Goal: Information Seeking & Learning: Learn about a topic

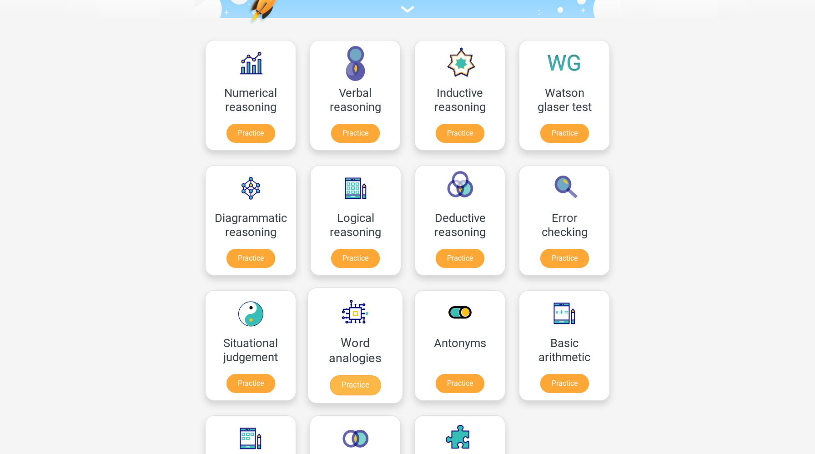
scroll to position [107, 0]
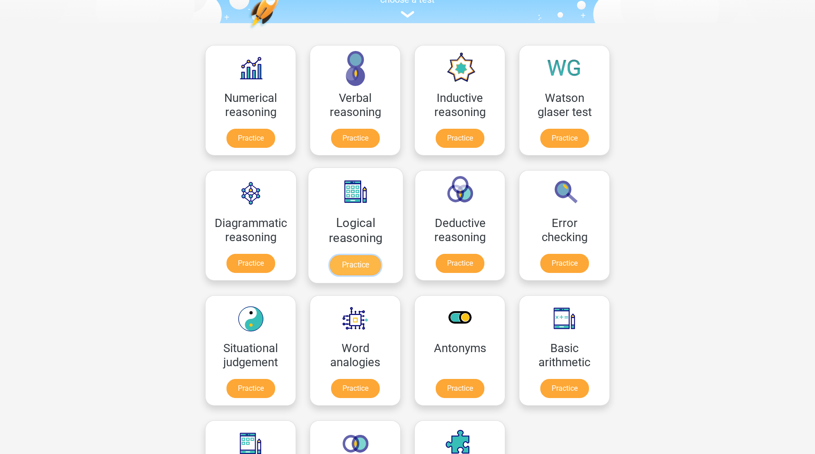
click at [361, 265] on link "Practice" at bounding box center [355, 265] width 51 height 20
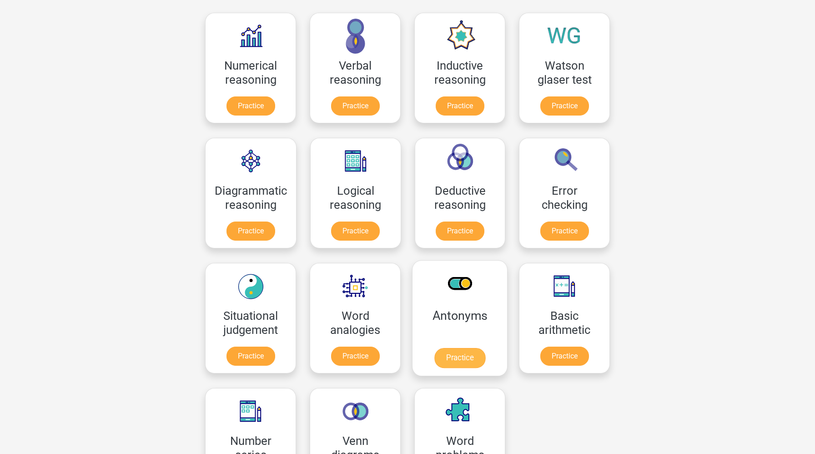
scroll to position [201, 0]
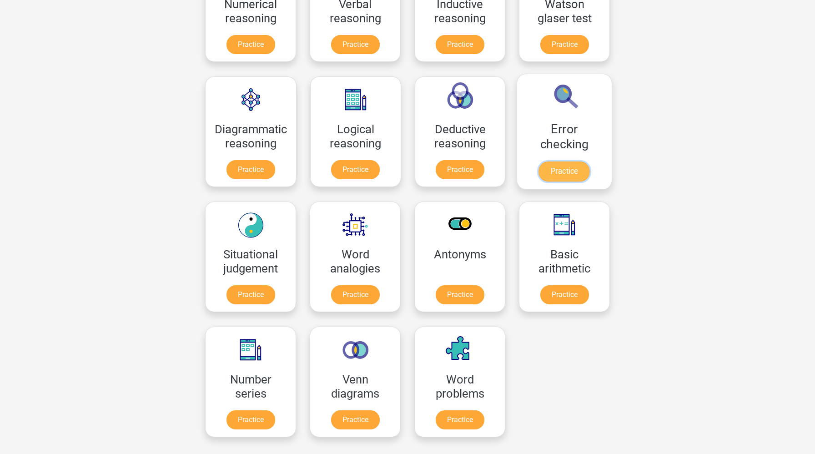
click at [571, 171] on link "Practice" at bounding box center [564, 172] width 51 height 20
click at [267, 418] on link "Practice" at bounding box center [250, 422] width 51 height 20
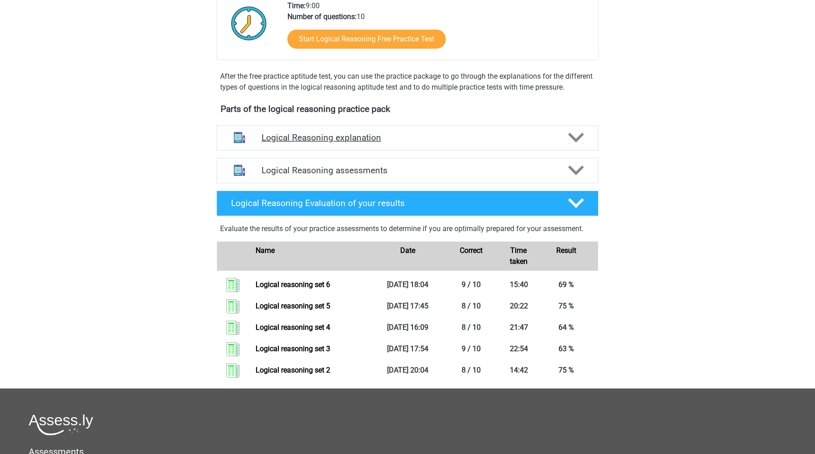
scroll to position [242, 0]
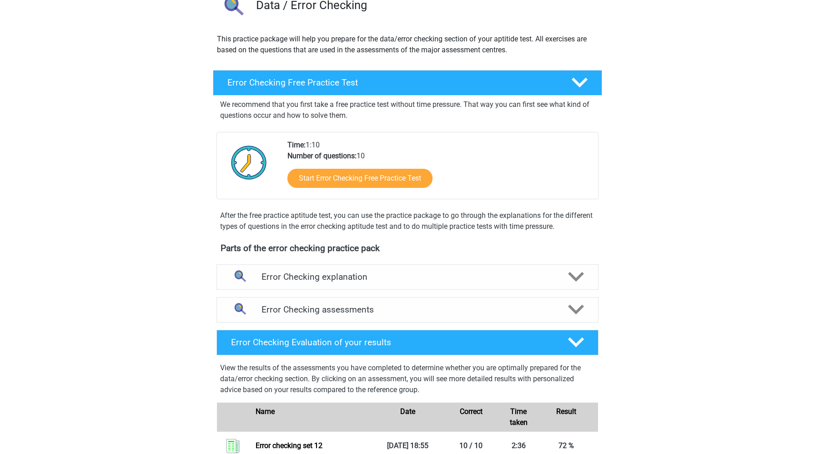
scroll to position [236, 0]
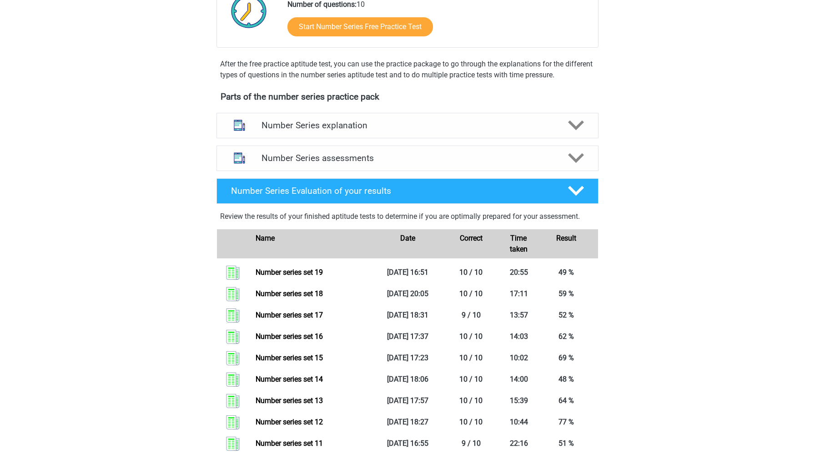
scroll to position [261, 0]
